Goal: Information Seeking & Learning: Learn about a topic

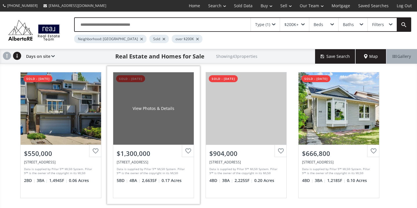
click at [145, 151] on div "$1,300,000" at bounding box center [154, 153] width 74 height 9
click at [132, 156] on div "$1,300,000" at bounding box center [154, 153] width 74 height 9
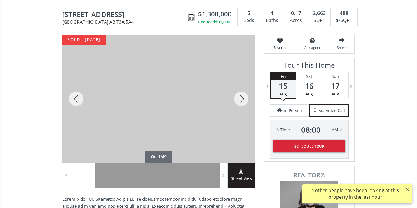
scroll to position [84, 0]
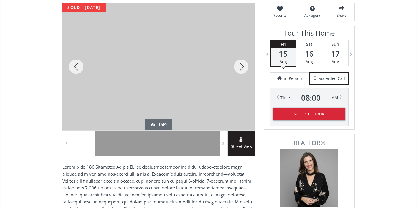
click at [241, 67] on div at bounding box center [241, 67] width 28 height 128
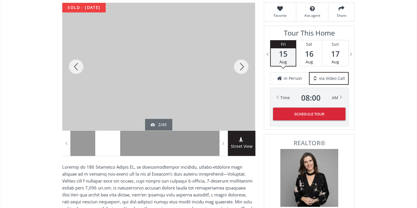
click at [241, 67] on div at bounding box center [241, 67] width 28 height 128
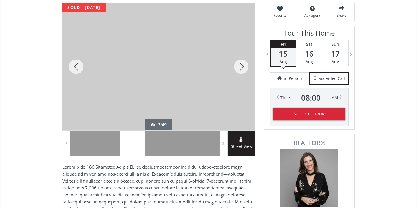
click at [241, 67] on div at bounding box center [241, 67] width 28 height 128
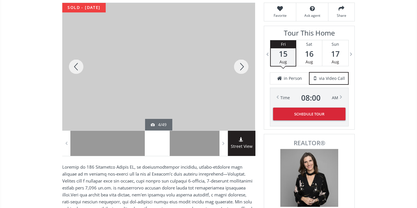
click at [241, 67] on div at bounding box center [241, 67] width 28 height 128
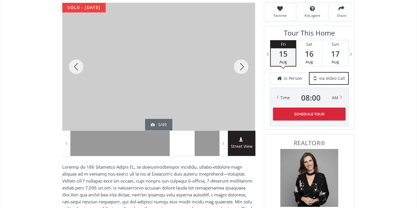
click at [241, 67] on div at bounding box center [241, 67] width 28 height 128
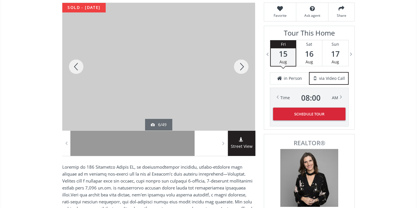
click at [241, 67] on div at bounding box center [241, 67] width 28 height 128
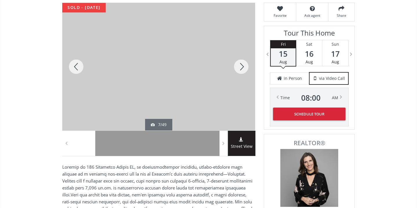
click at [241, 67] on div at bounding box center [241, 67] width 28 height 128
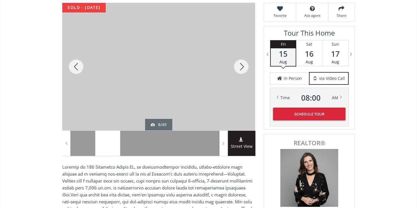
click at [241, 64] on div at bounding box center [241, 67] width 28 height 128
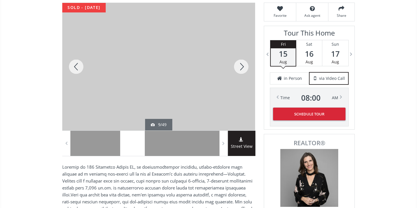
click at [241, 64] on div at bounding box center [241, 67] width 28 height 128
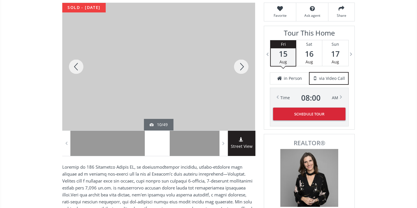
click at [241, 64] on div at bounding box center [241, 67] width 28 height 128
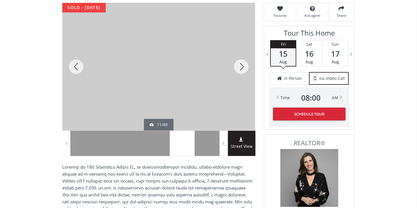
click at [241, 64] on div at bounding box center [241, 67] width 28 height 128
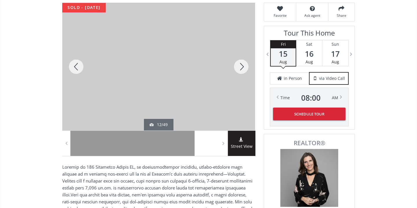
click at [241, 64] on div at bounding box center [241, 67] width 28 height 128
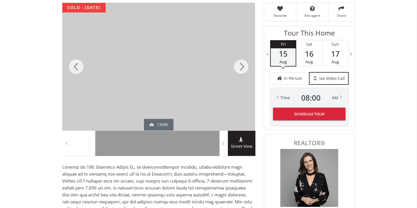
click at [241, 64] on div at bounding box center [241, 67] width 28 height 128
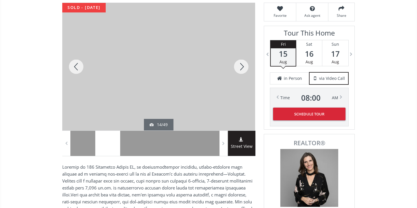
click at [241, 64] on div at bounding box center [241, 67] width 28 height 128
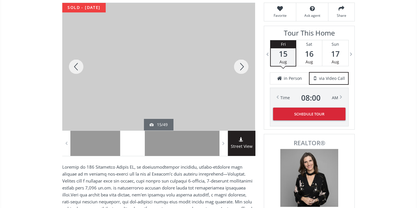
click at [241, 64] on div at bounding box center [241, 67] width 28 height 128
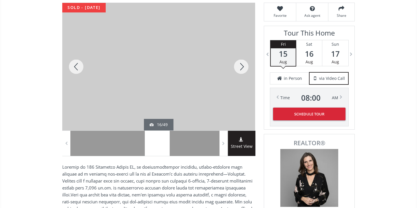
click at [241, 64] on div at bounding box center [241, 67] width 28 height 128
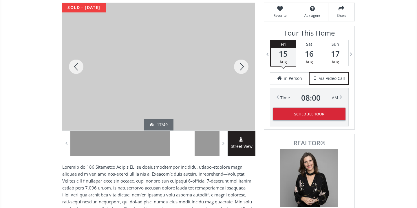
click at [241, 64] on div at bounding box center [241, 67] width 28 height 128
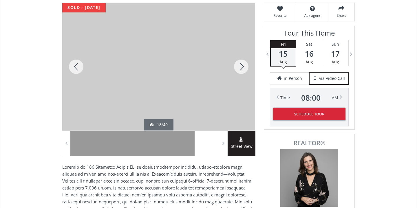
click at [241, 64] on div at bounding box center [241, 67] width 28 height 128
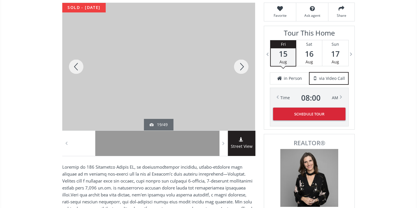
click at [241, 64] on div at bounding box center [241, 67] width 28 height 128
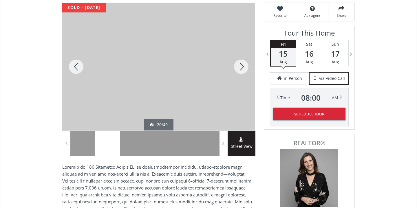
click at [241, 64] on div at bounding box center [241, 67] width 28 height 128
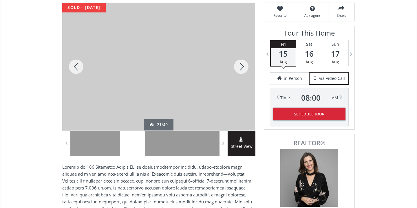
click at [241, 64] on div at bounding box center [241, 67] width 28 height 128
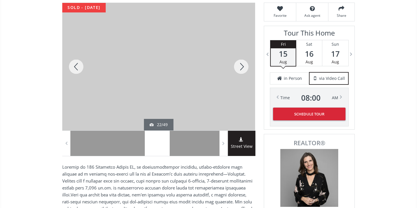
click at [241, 64] on div at bounding box center [241, 67] width 28 height 128
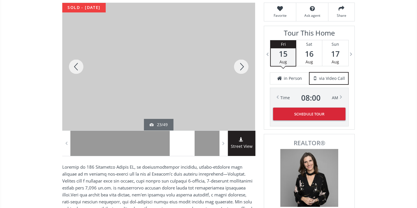
click at [241, 64] on div at bounding box center [241, 67] width 28 height 128
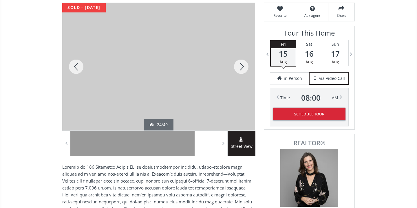
click at [241, 64] on div at bounding box center [241, 67] width 28 height 128
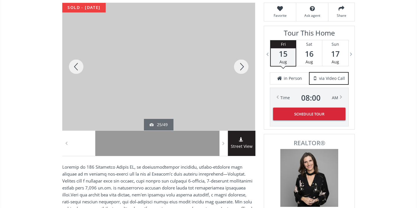
click at [241, 64] on div at bounding box center [241, 67] width 28 height 128
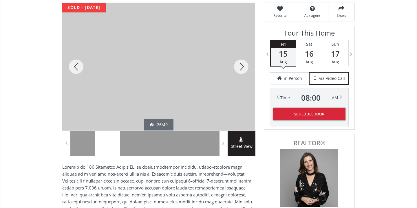
click at [241, 64] on div at bounding box center [241, 67] width 28 height 128
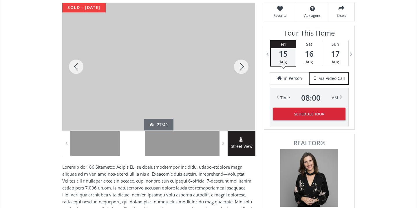
click at [241, 64] on div at bounding box center [241, 67] width 28 height 128
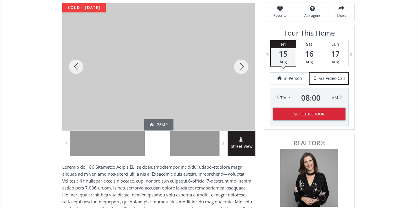
click at [241, 64] on div at bounding box center [241, 67] width 28 height 128
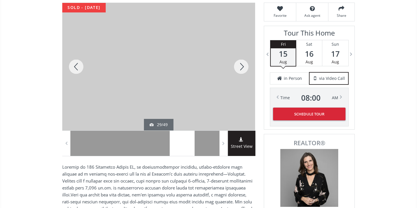
click at [241, 64] on div at bounding box center [241, 67] width 28 height 128
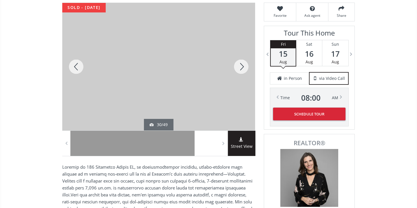
click at [241, 64] on div at bounding box center [241, 67] width 28 height 128
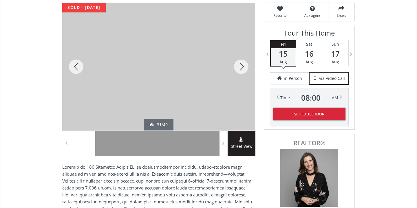
click at [241, 64] on div at bounding box center [241, 67] width 28 height 128
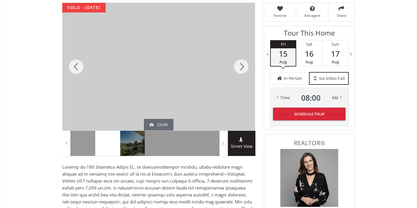
click at [241, 64] on div at bounding box center [241, 67] width 28 height 128
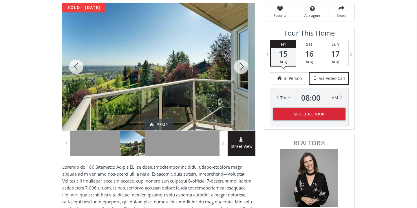
click at [241, 64] on div at bounding box center [241, 67] width 28 height 128
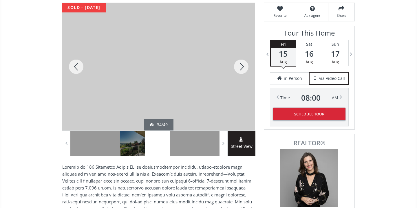
click at [241, 64] on div at bounding box center [241, 67] width 28 height 128
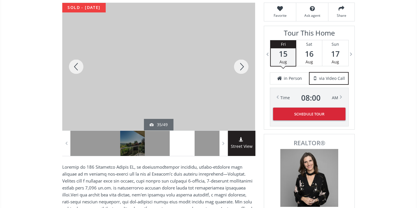
click at [241, 64] on div at bounding box center [241, 67] width 28 height 128
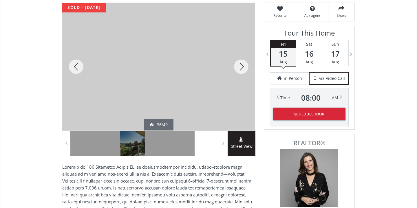
click at [241, 64] on div at bounding box center [241, 67] width 28 height 128
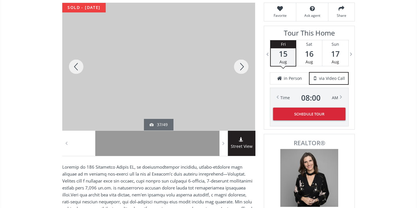
click at [241, 64] on div at bounding box center [241, 67] width 28 height 128
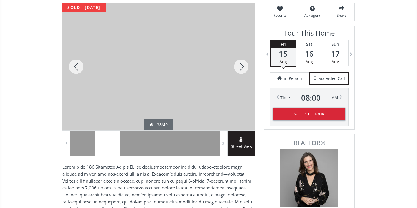
click at [241, 64] on div at bounding box center [241, 67] width 28 height 128
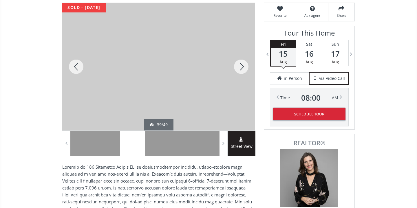
click at [241, 64] on div at bounding box center [241, 67] width 28 height 128
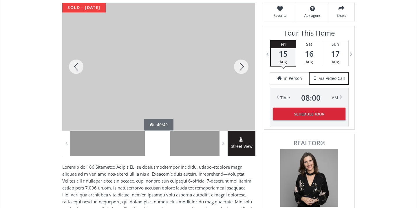
click at [241, 64] on div at bounding box center [241, 67] width 28 height 128
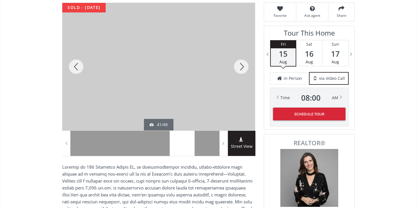
click at [241, 64] on div at bounding box center [241, 67] width 28 height 128
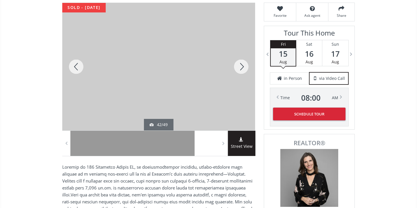
click at [241, 64] on div at bounding box center [241, 67] width 28 height 128
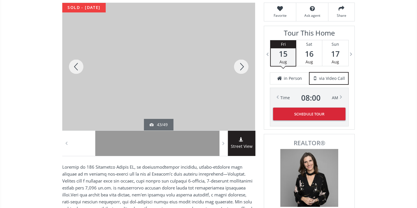
click at [241, 64] on div at bounding box center [241, 67] width 28 height 128
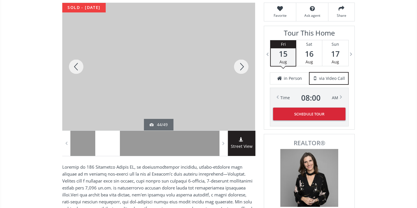
click at [241, 64] on div at bounding box center [241, 67] width 28 height 128
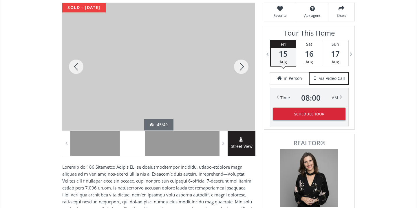
click at [241, 64] on div at bounding box center [241, 67] width 28 height 128
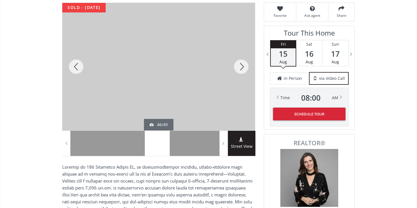
click at [241, 64] on div at bounding box center [241, 67] width 28 height 128
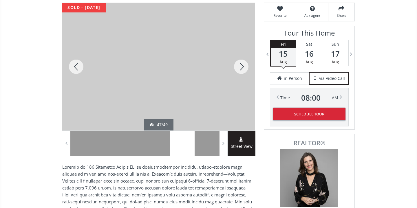
click at [241, 64] on div at bounding box center [241, 67] width 28 height 128
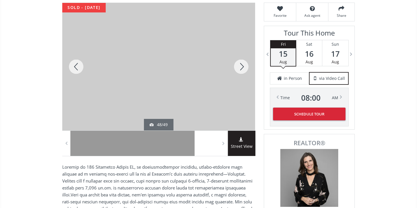
click at [241, 64] on div at bounding box center [241, 67] width 28 height 128
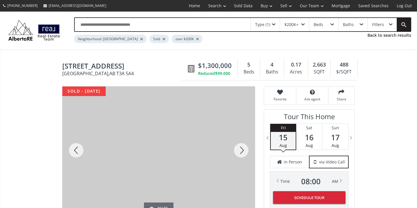
scroll to position [0, 0]
